Goal: Task Accomplishment & Management: Complete application form

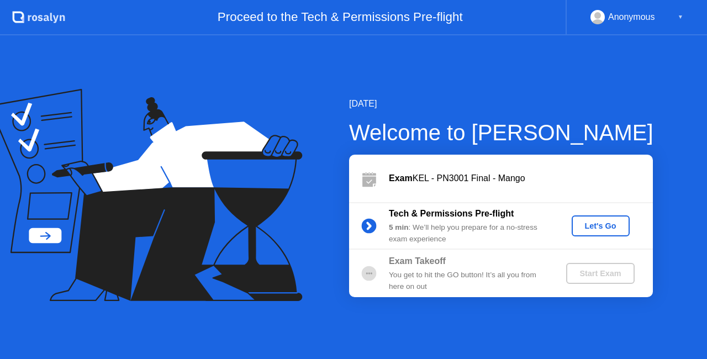
click at [599, 226] on div "Let's Go" at bounding box center [600, 225] width 49 height 9
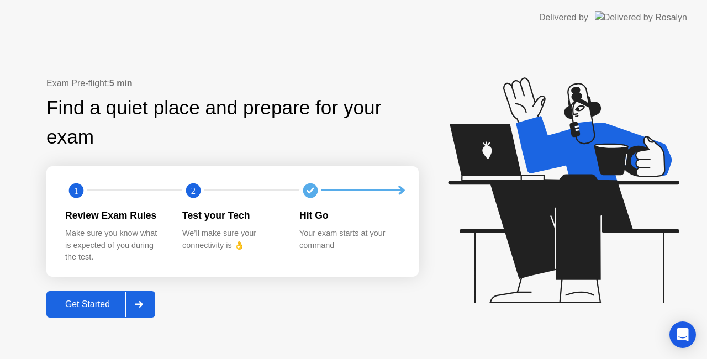
click at [63, 306] on div "Get Started" at bounding box center [88, 304] width 76 height 10
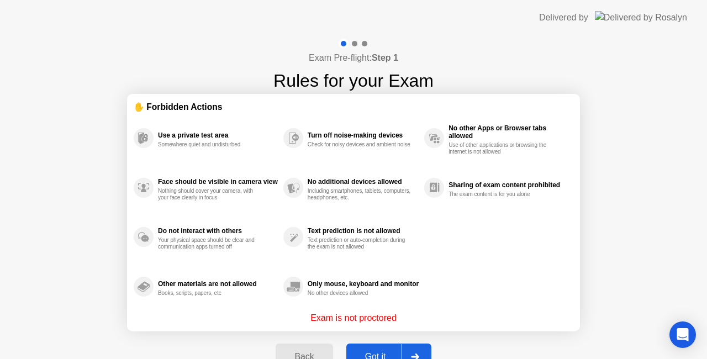
click at [379, 356] on div "Got it" at bounding box center [375, 357] width 52 height 10
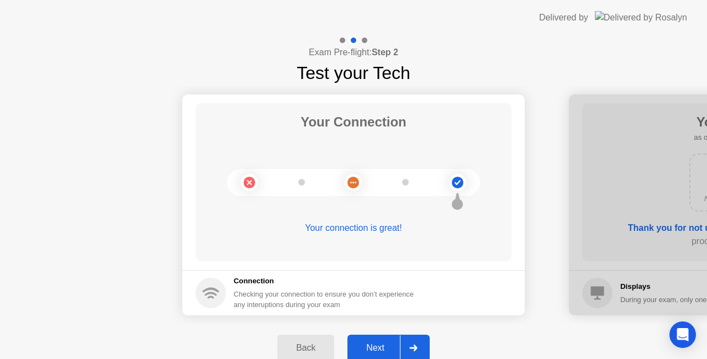
click at [388, 345] on div "Next" at bounding box center [375, 348] width 49 height 10
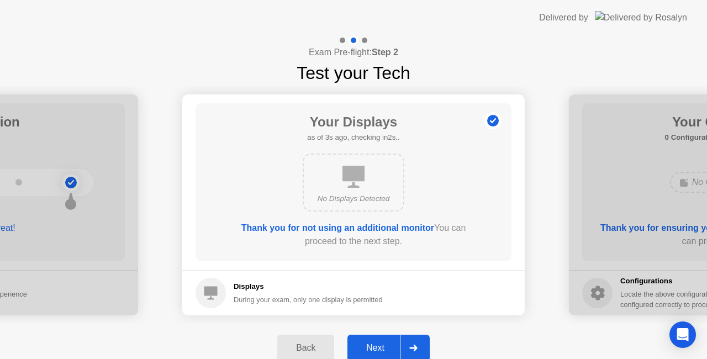
click at [382, 343] on div "Next" at bounding box center [375, 348] width 49 height 10
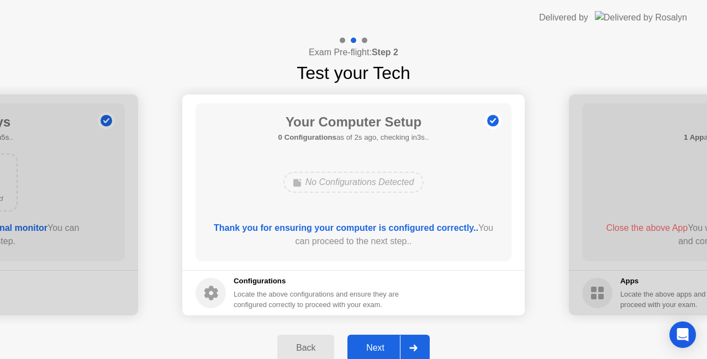
click at [382, 343] on div "Next" at bounding box center [375, 348] width 49 height 10
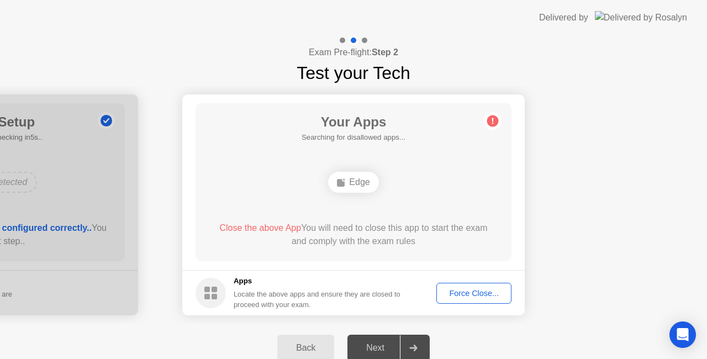
click at [467, 289] on div "Force Close..." at bounding box center [473, 293] width 67 height 9
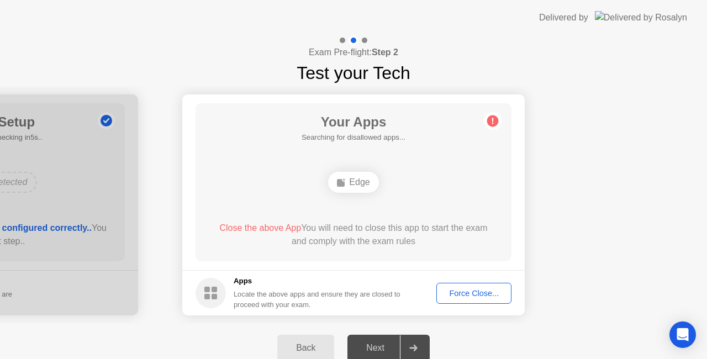
click at [447, 295] on div "Force Close..." at bounding box center [473, 293] width 67 height 9
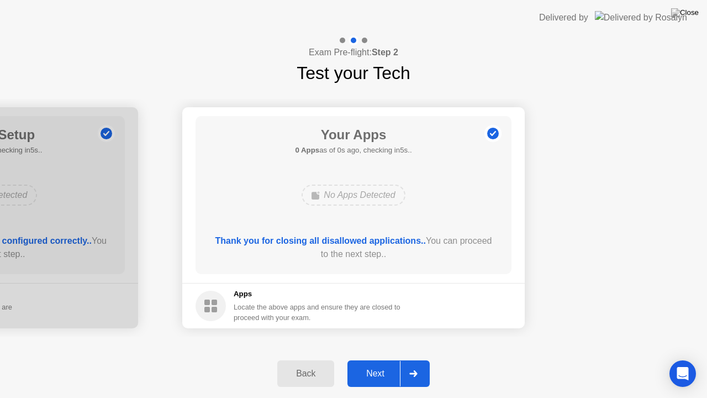
click at [386, 262] on div "Thank you for closing all disallowed applications.. You can proceed to the next…" at bounding box center [353, 249] width 284 height 31
click at [378, 358] on div "Next" at bounding box center [375, 373] width 49 height 10
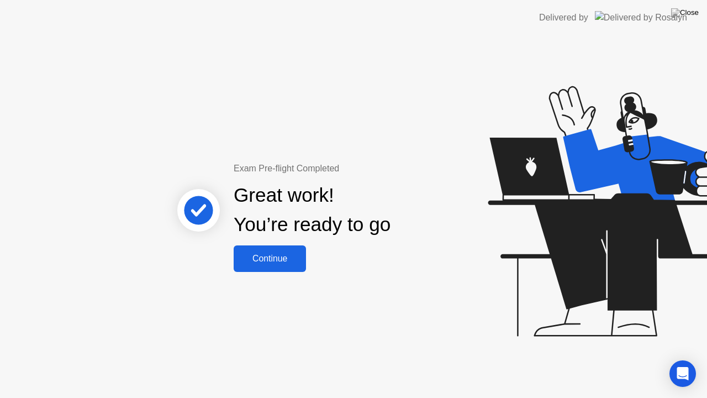
click at [273, 263] on div "Continue" at bounding box center [270, 258] width 66 height 10
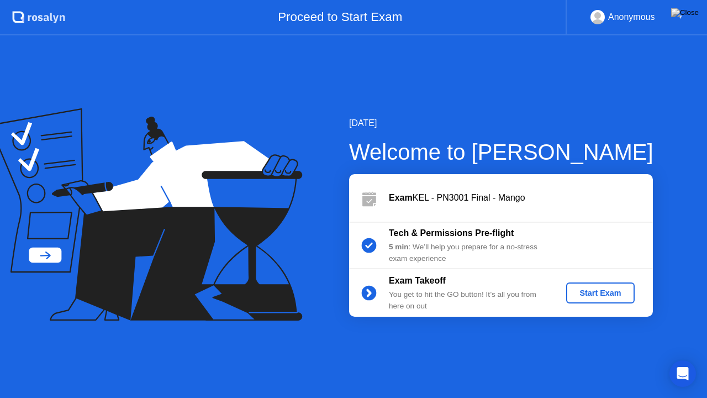
click at [604, 295] on div "Start Exam" at bounding box center [599, 292] width 59 height 9
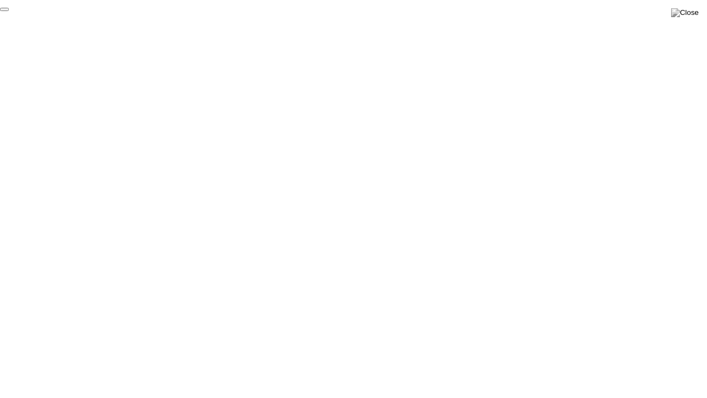
click at [9, 11] on button "End Proctoring Session" at bounding box center [4, 9] width 9 height 3
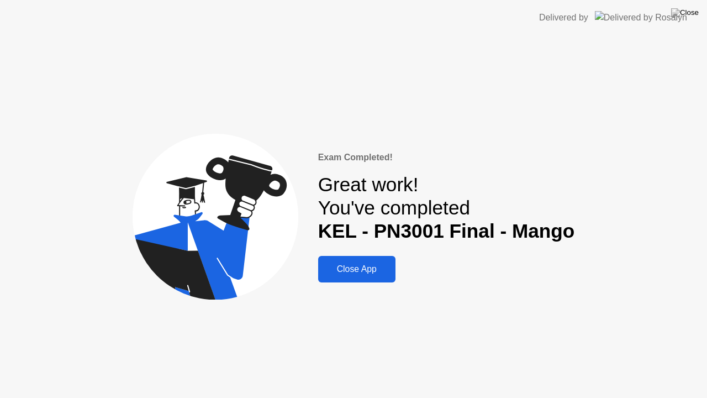
click at [356, 276] on button "Close App" at bounding box center [356, 269] width 77 height 27
